Goal: Task Accomplishment & Management: Manage account settings

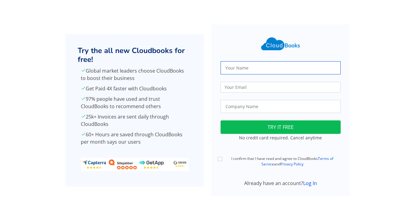
click at [259, 65] on input "text" at bounding box center [280, 67] width 120 height 13
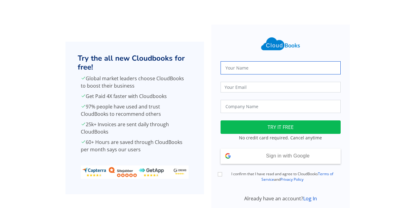
type input "[PERSON_NAME]"
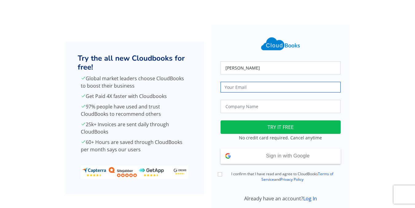
click at [274, 89] on input "email" at bounding box center [280, 87] width 120 height 11
type input "[EMAIL_ADDRESS][DOMAIN_NAME]"
click at [271, 106] on input "text" at bounding box center [280, 106] width 120 height 13
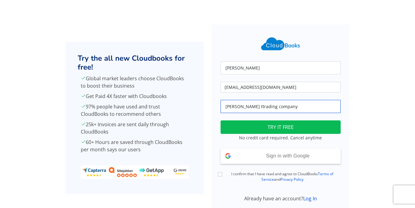
click at [257, 106] on input "eddy ngalaonu ttrading company" at bounding box center [280, 106] width 120 height 13
type input "eddy ngalaonu trading company"
click at [281, 122] on button "TRY IT FREE" at bounding box center [280, 128] width 120 height 14
click at [218, 173] on input "I confirm that I have read and agree to CloudBooks Terms of Service and Privacy…" at bounding box center [220, 174] width 4 height 4
checkbox input "true"
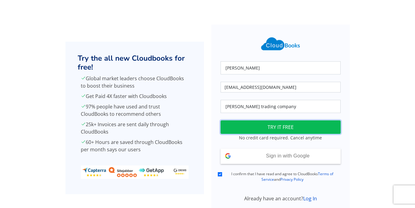
click at [289, 128] on button "TRY IT FREE" at bounding box center [280, 128] width 120 height 14
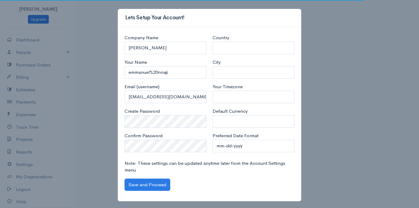
select select "[GEOGRAPHIC_DATA]"
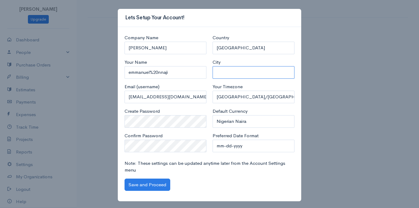
click at [244, 73] on input "City" at bounding box center [254, 72] width 82 height 13
type input "Madalla"
click at [171, 128] on div "Company Name [PERSON_NAME] Your Name [PERSON_NAME]%20nnaji Email (username) [EM…" at bounding box center [166, 95] width 88 height 123
click at [242, 147] on select "mm-dd-yyyy mm/dd/yyyy dd-mm-yyyy dd/mm/yyyy yyyy-mm-dd yyyy/mm/dd" at bounding box center [254, 146] width 82 height 13
click at [239, 143] on select "mm-dd-yyyy mm/dd/yyyy dd-mm-yyyy dd/mm/yyyy yyyy-mm-dd yyyy/mm/dd" at bounding box center [254, 146] width 82 height 13
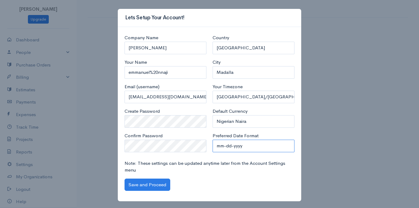
click at [239, 143] on select "mm-dd-yyyy mm/dd/yyyy dd-mm-yyyy dd/mm/yyyy yyyy-mm-dd yyyy/mm/dd" at bounding box center [254, 146] width 82 height 13
click at [153, 183] on button "Save and Proceed" at bounding box center [148, 185] width 46 height 13
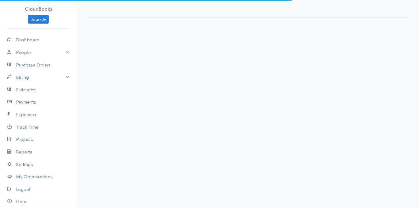
select select "365"
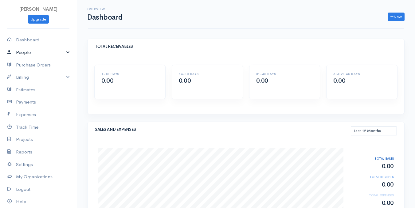
click at [41, 51] on link "People" at bounding box center [38, 52] width 77 height 13
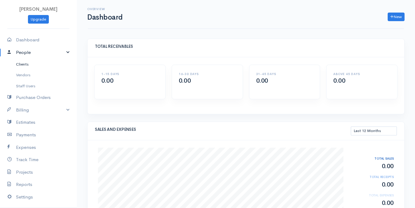
click at [25, 64] on link "Clients" at bounding box center [38, 64] width 77 height 11
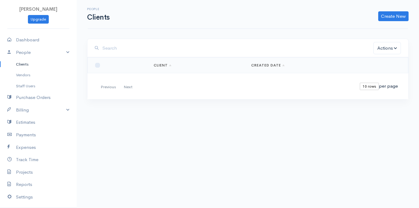
click at [371, 87] on select "10 rows 25 rows 50 rows" at bounding box center [369, 86] width 19 height 7
select select "50"
click at [360, 83] on select "10 rows 25 rows 50 rows" at bounding box center [369, 86] width 19 height 7
click at [387, 15] on link "Create New" at bounding box center [393, 16] width 30 height 10
click at [376, 33] on link "Client" at bounding box center [384, 29] width 48 height 11
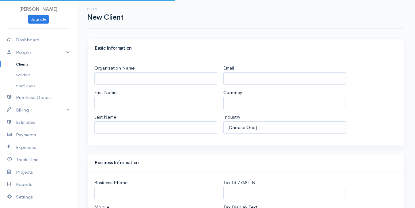
select select "NGN"
select select "Nigeria"
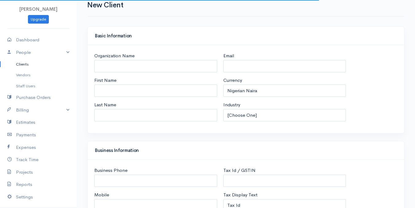
select select "Nigeria"
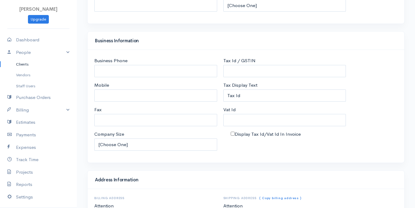
scroll to position [109, 0]
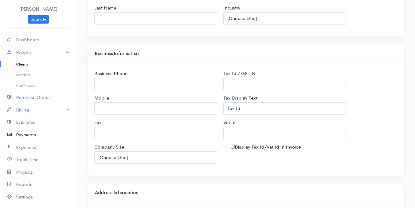
click at [32, 136] on link "Payments" at bounding box center [38, 135] width 77 height 13
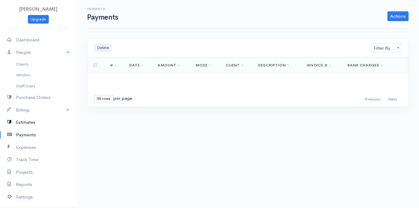
click at [40, 126] on link "Estimates" at bounding box center [38, 122] width 77 height 13
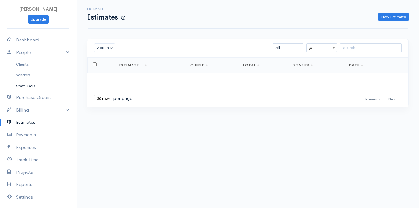
click at [38, 90] on link "Staff Users" at bounding box center [38, 86] width 77 height 11
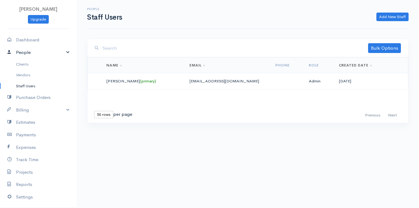
click at [37, 53] on link "People" at bounding box center [38, 52] width 77 height 13
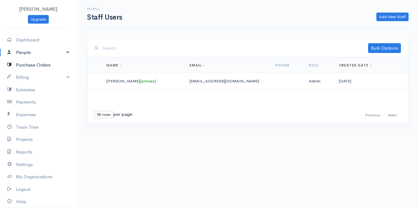
click at [45, 68] on link "Purchase Orders" at bounding box center [38, 65] width 77 height 13
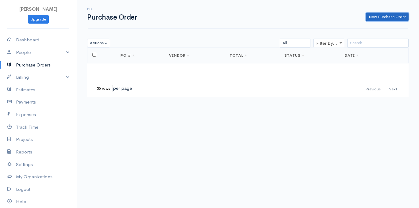
click at [387, 14] on link "New Purchase Order" at bounding box center [387, 17] width 43 height 9
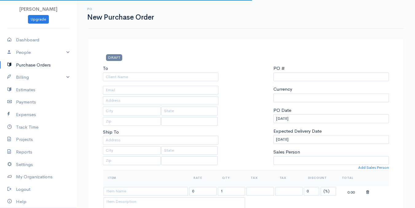
select select "NGN"
type input "0000000001"
select select "[GEOGRAPHIC_DATA]"
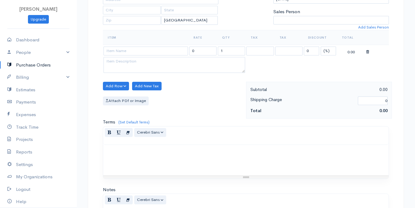
scroll to position [116, 0]
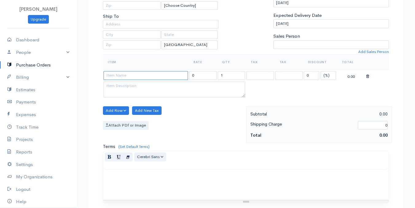
click at [151, 73] on input at bounding box center [145, 75] width 84 height 9
click at [185, 137] on div "Add Row Add Item Row Add Time Row Add New Tax Attach PDf or Image" at bounding box center [173, 125] width 146 height 37
drag, startPoint x: 109, startPoint y: 1, endPoint x: 209, endPoint y: 166, distance: 193.9
click at [209, 166] on div "Normal Blockquote Header 1 Header 2 Header 3 Header 4 Header 5 Header 6 Cerebri…" at bounding box center [245, 160] width 285 height 18
drag, startPoint x: 209, startPoint y: 166, endPoint x: 218, endPoint y: 190, distance: 25.0
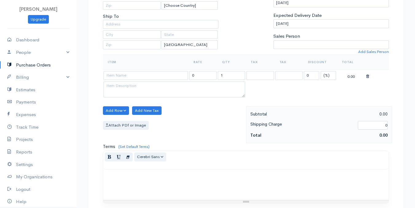
click at [218, 190] on div at bounding box center [245, 185] width 285 height 31
click at [129, 77] on input at bounding box center [145, 75] width 84 height 9
type input "h"
type input "small claw hammer"
click at [200, 74] on input "0" at bounding box center [202, 75] width 27 height 9
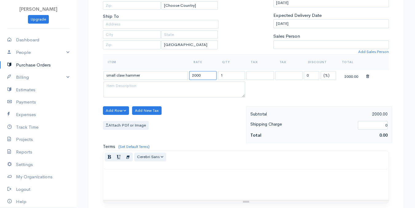
type input "2000"
click at [223, 74] on input "1" at bounding box center [231, 75] width 27 height 9
type input "12"
click at [310, 78] on input "0" at bounding box center [311, 75] width 15 height 9
click at [208, 76] on input "2000" at bounding box center [202, 75] width 27 height 9
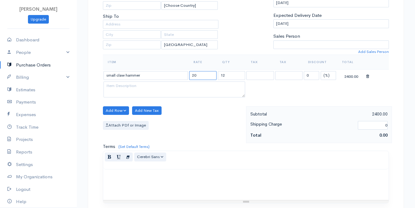
type input "2"
click at [246, 76] on select at bounding box center [259, 75] width 27 height 9
click at [252, 78] on select at bounding box center [259, 75] width 27 height 9
click at [253, 76] on select at bounding box center [259, 75] width 27 height 9
click at [254, 75] on select at bounding box center [259, 75] width 27 height 9
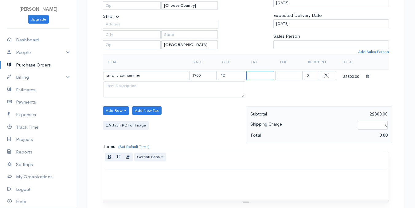
click at [254, 75] on select at bounding box center [259, 75] width 27 height 9
click at [281, 80] on td at bounding box center [288, 76] width 29 height 12
click at [281, 79] on td at bounding box center [288, 76] width 29 height 12
click at [281, 79] on select at bounding box center [288, 75] width 27 height 9
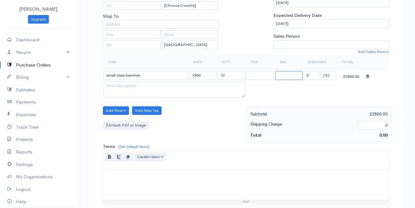
click at [281, 79] on select at bounding box center [288, 75] width 27 height 9
drag, startPoint x: 281, startPoint y: 79, endPoint x: 309, endPoint y: 76, distance: 28.4
click at [309, 76] on tr "small claw hammer 1900 12 0 (%) Flat 22800.00" at bounding box center [246, 76] width 286 height 12
click at [309, 76] on input "0" at bounding box center [311, 75] width 15 height 9
click at [204, 77] on input "1900" at bounding box center [202, 75] width 27 height 9
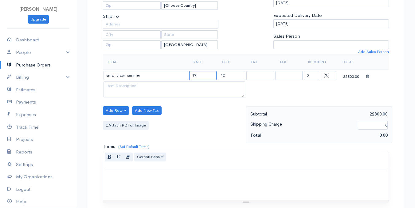
type input "1"
type input "2000"
click at [311, 77] on input "0" at bounding box center [311, 75] width 15 height 9
type input "5"
click at [197, 85] on textarea at bounding box center [173, 90] width 141 height 16
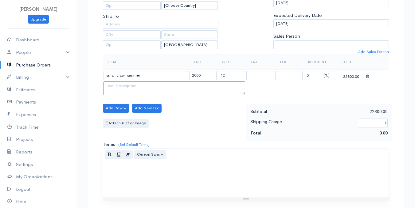
drag, startPoint x: 244, startPoint y: 95, endPoint x: 238, endPoint y: 94, distance: 7.0
click at [238, 94] on textarea at bounding box center [173, 89] width 141 height 14
click at [110, 110] on button "Add Row" at bounding box center [116, 108] width 26 height 9
click at [126, 121] on link "Add Item Row" at bounding box center [127, 121] width 48 height 11
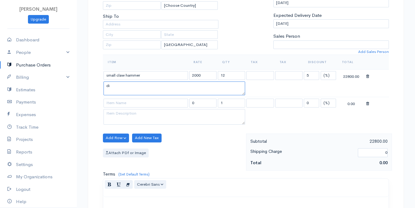
click at [134, 91] on textarea "di" at bounding box center [173, 89] width 141 height 14
type textarea "d"
click at [117, 139] on button "Add Row" at bounding box center [116, 138] width 26 height 9
click at [42, 163] on link "Settings" at bounding box center [38, 165] width 77 height 13
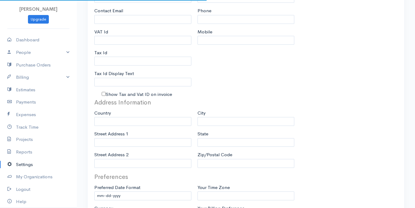
type input "[PERSON_NAME]"
type input "[EMAIL_ADDRESS][DOMAIN_NAME]"
type input "Tax Id"
select select
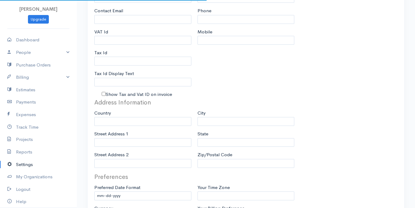
type input "Madalla"
select select
type input "INVOICE"
type input "1"
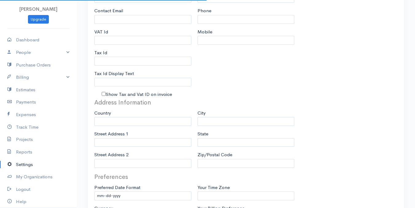
select select "3"
select select "[GEOGRAPHIC_DATA]"
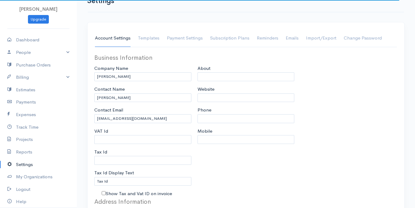
scroll to position [16, 0]
click at [150, 33] on link "Templates" at bounding box center [148, 39] width 21 height 17
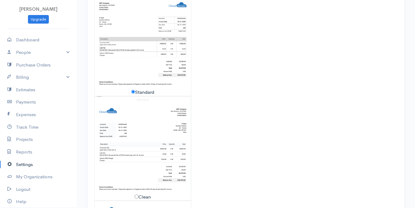
scroll to position [151, 0]
click at [153, 29] on img at bounding box center [143, 39] width 96 height 98
click at [151, 33] on img at bounding box center [143, 39] width 96 height 98
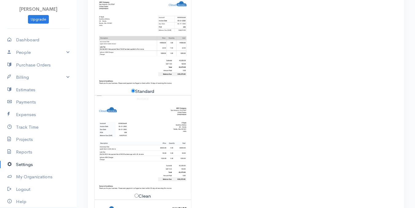
radio input "true"
click at [137, 194] on input "Clean" at bounding box center [136, 196] width 4 height 4
radio input "true"
click at [131, 89] on input "Standard" at bounding box center [133, 91] width 4 height 4
radio input "true"
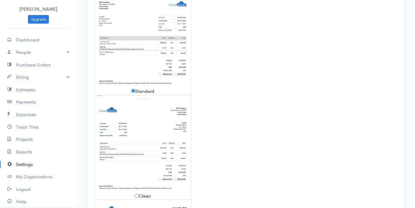
click at [134, 194] on input "Clean" at bounding box center [136, 196] width 4 height 4
radio input "true"
radio input "false"
radio input "true"
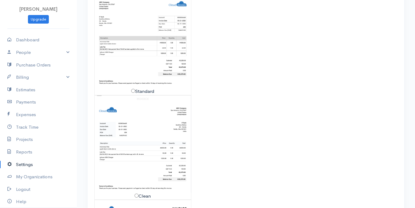
scroll to position [264, 0]
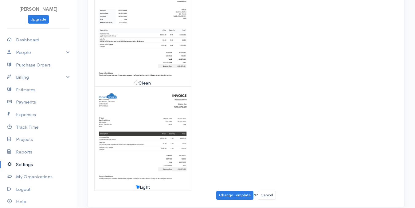
click at [134, 81] on input "Clean" at bounding box center [136, 83] width 4 height 4
radio input "true"
radio input "false"
click at [267, 191] on link "Cancel" at bounding box center [267, 195] width 18 height 9
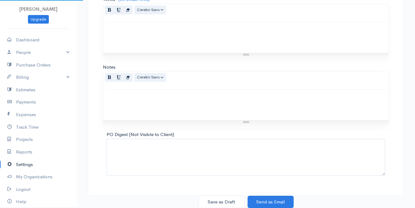
scroll to position [116, 0]
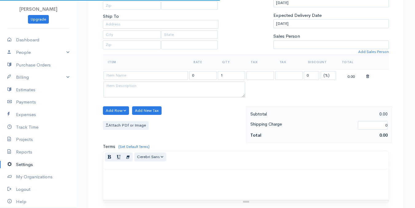
type input "0000000001"
select select "[GEOGRAPHIC_DATA]"
select select "NGN"
select select "[GEOGRAPHIC_DATA]"
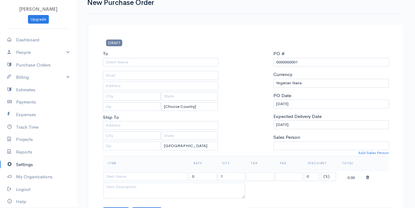
scroll to position [0, 0]
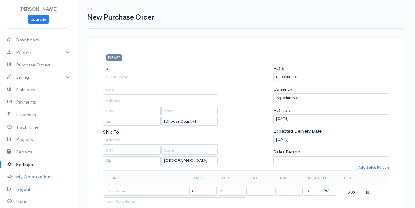
click at [23, 165] on link "Settings" at bounding box center [38, 165] width 77 height 13
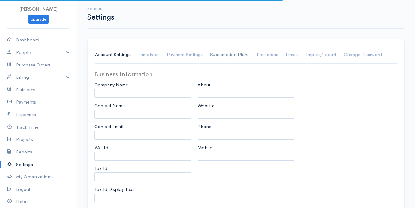
type input "[PERSON_NAME]"
type input "[EMAIL_ADDRESS][DOMAIN_NAME]"
type input "Tax Id"
select select
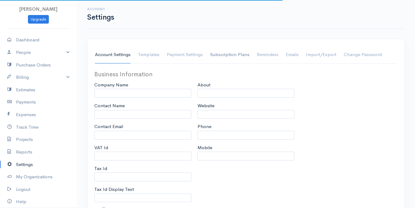
type input "Madalla"
select select
type input "INVOICE"
type input "1"
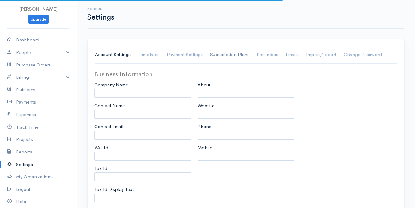
select select "3"
select select "[GEOGRAPHIC_DATA]"
select select "NGN"
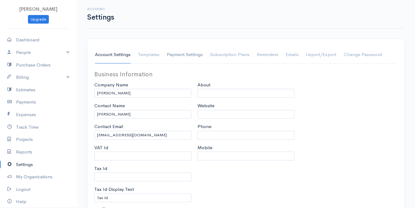
click at [181, 53] on link "Payment Settings" at bounding box center [185, 54] width 36 height 17
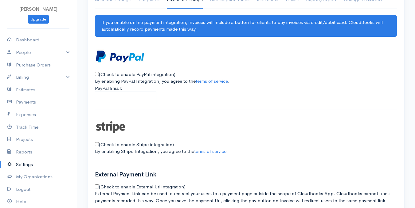
scroll to position [113, 0]
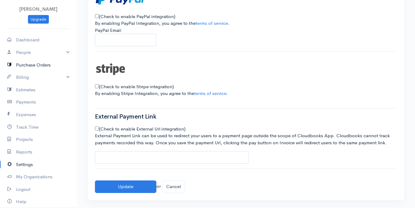
click at [30, 68] on link "Purchase Orders" at bounding box center [38, 65] width 77 height 13
